Goal: Information Seeking & Learning: Find specific page/section

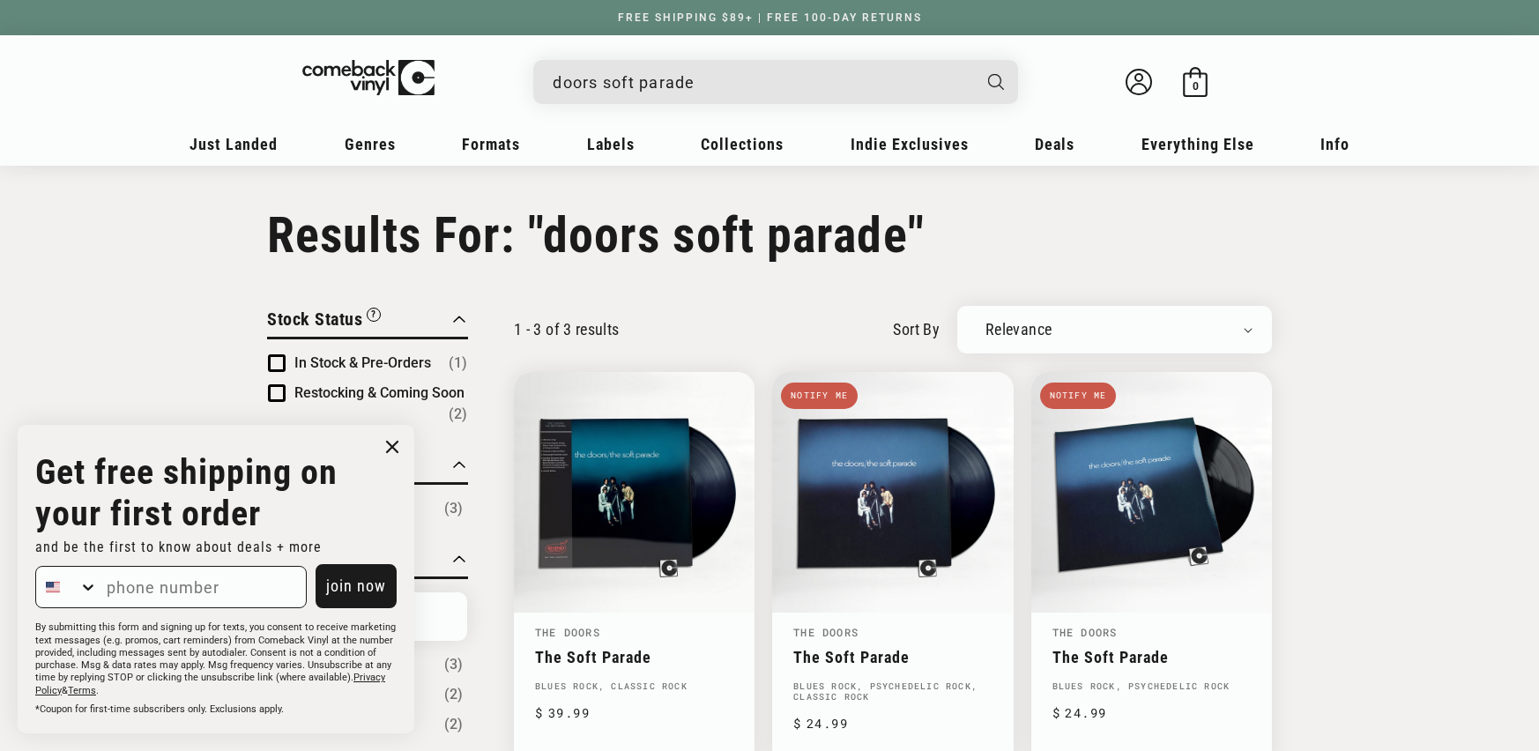
click at [612, 67] on input "doors soft parade" at bounding box center [762, 82] width 418 height 36
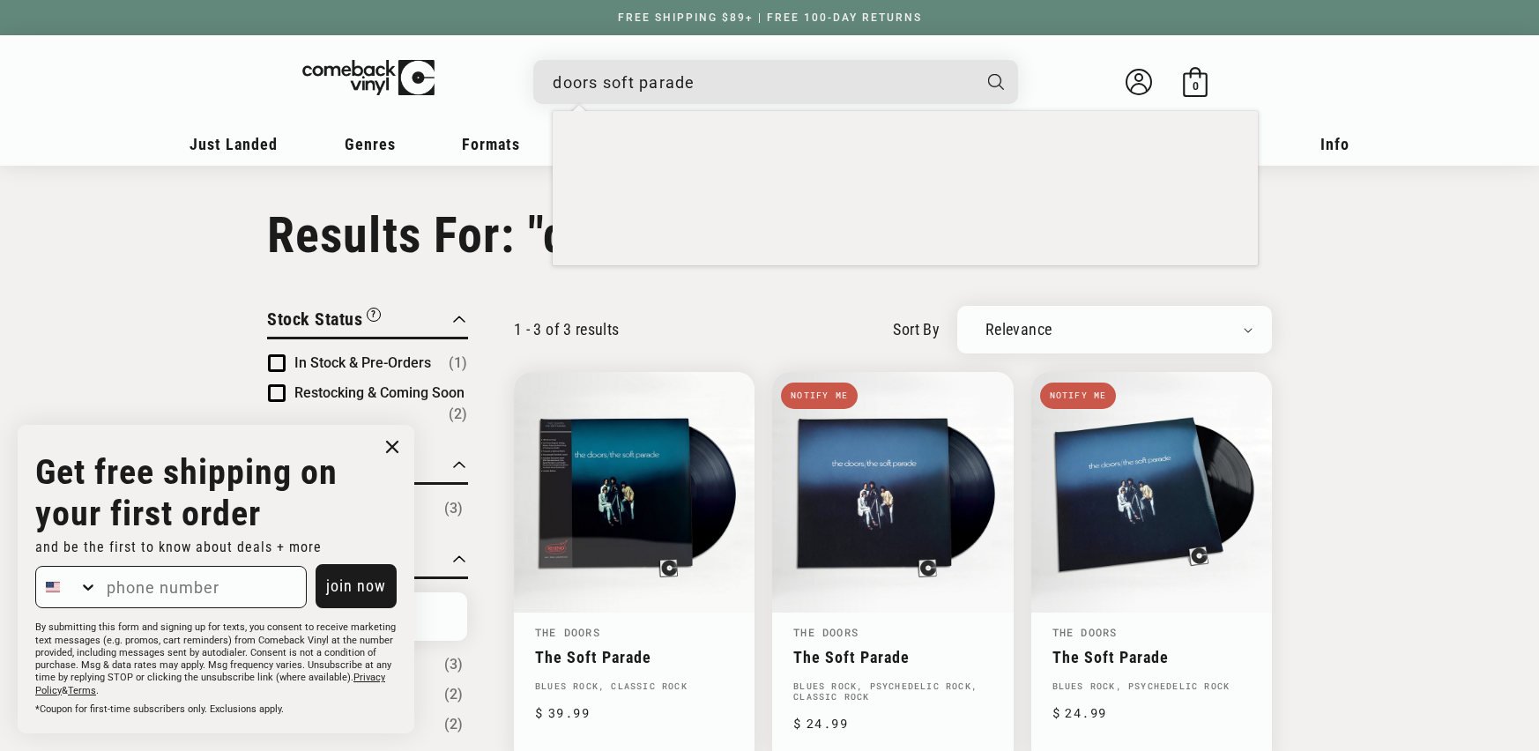
click at [612, 67] on input "doors soft parade" at bounding box center [762, 82] width 418 height 36
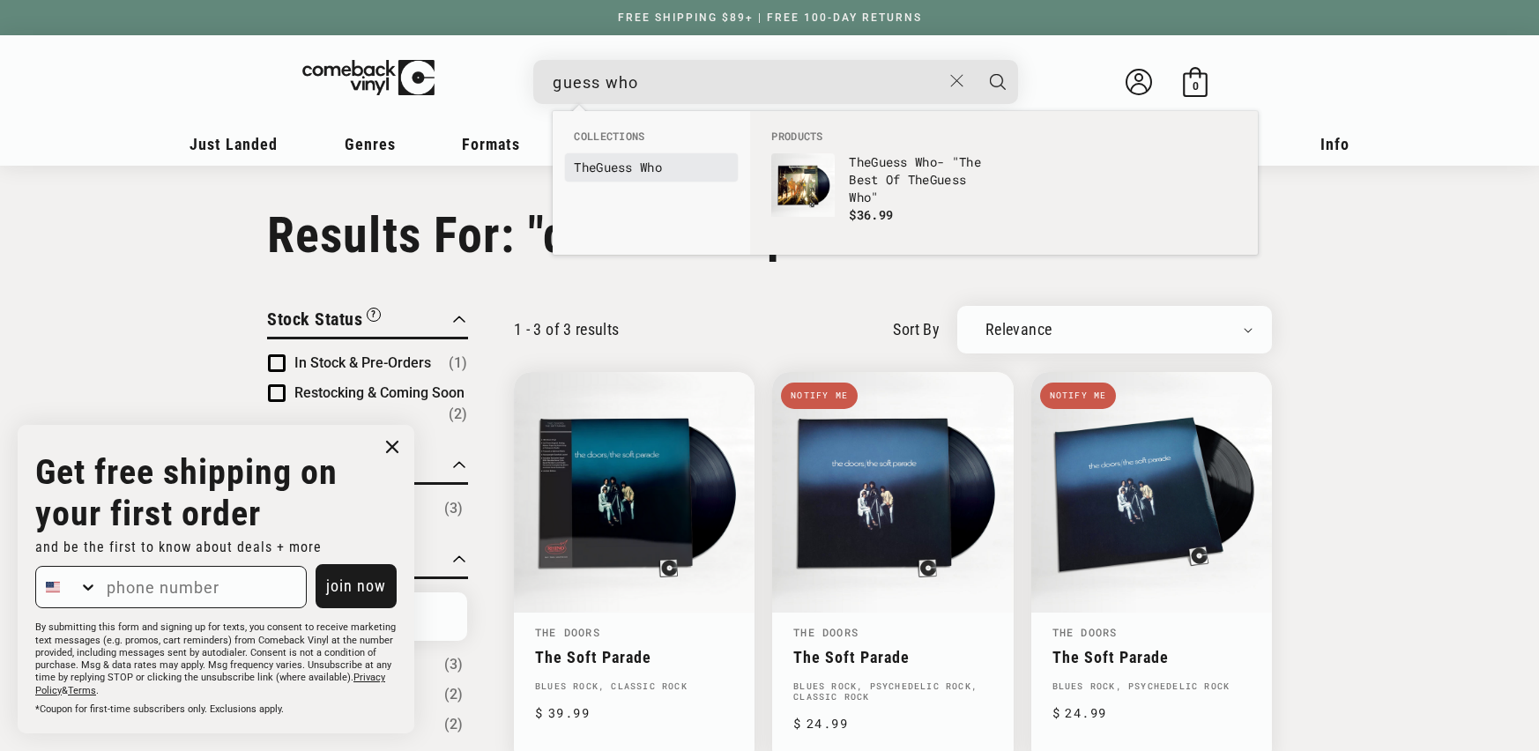
type input "guess who"
click at [611, 172] on b "Guess" at bounding box center [614, 167] width 37 height 17
